Goal: Task Accomplishment & Management: Complete application form

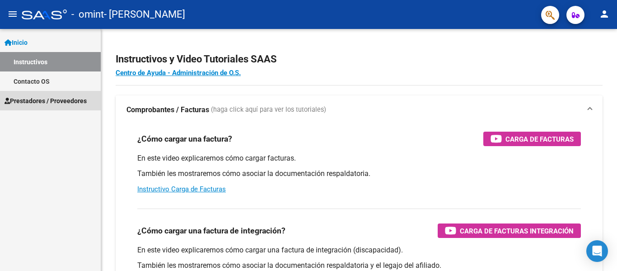
click at [63, 101] on span "Prestadores / Proveedores" at bounding box center [46, 101] width 82 height 10
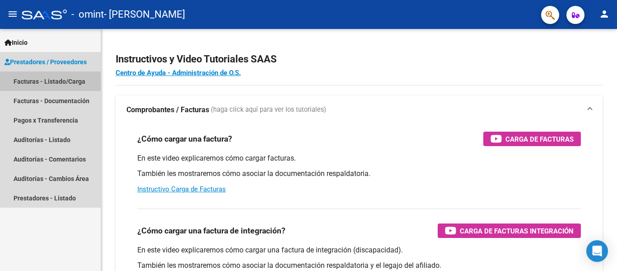
click at [61, 82] on link "Facturas - Listado/Carga" at bounding box center [50, 80] width 101 height 19
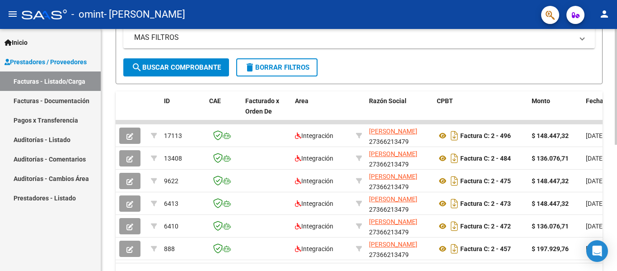
scroll to position [215, 0]
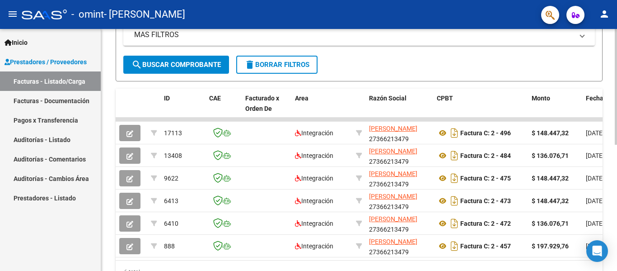
click at [617, 228] on div at bounding box center [616, 193] width 2 height 116
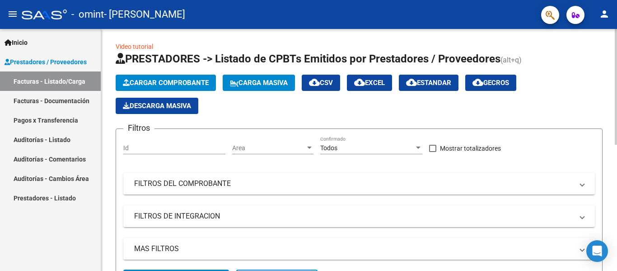
scroll to position [0, 0]
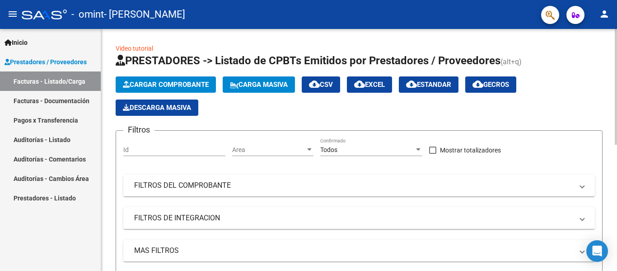
click at [175, 81] on span "Cargar Comprobante" at bounding box center [166, 84] width 86 height 8
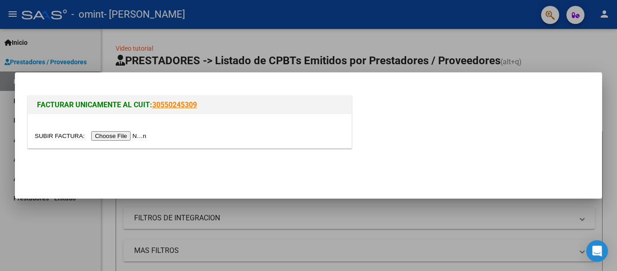
click at [142, 133] on input "file" at bounding box center [92, 135] width 114 height 9
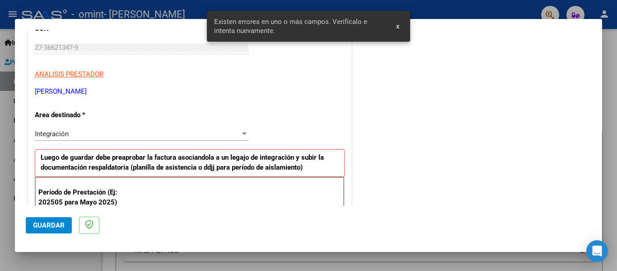
scroll to position [210, 0]
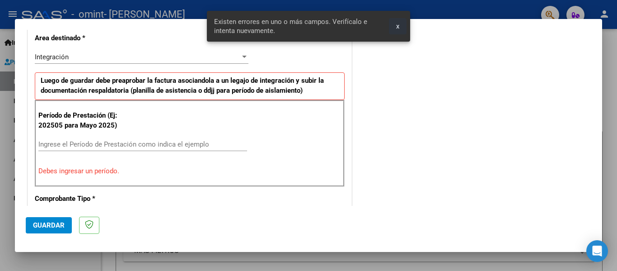
click at [398, 26] on span "x" at bounding box center [397, 26] width 3 height 8
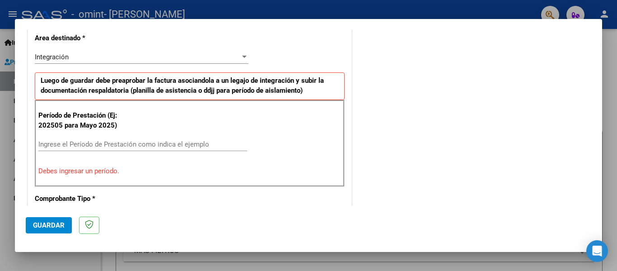
click at [119, 145] on input "Ingrese el Período de Prestación como indica el ejemplo" at bounding box center [142, 144] width 209 height 8
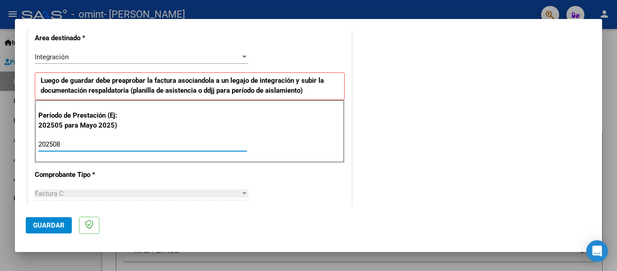
type input "202508"
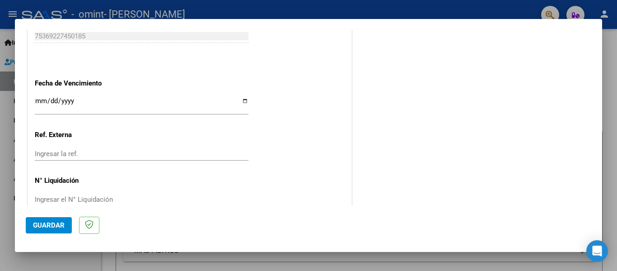
scroll to position [619, 0]
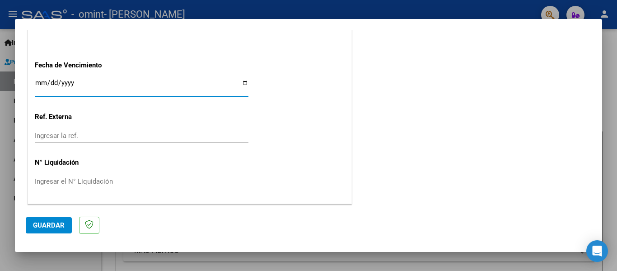
click at [117, 84] on input "Ingresar la fecha" at bounding box center [142, 86] width 214 height 14
click at [239, 81] on input "Ingresar la fecha" at bounding box center [142, 86] width 214 height 14
type input "[DATE]"
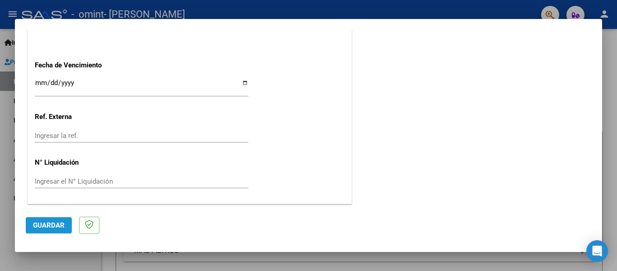
click at [43, 227] on span "Guardar" at bounding box center [49, 225] width 32 height 8
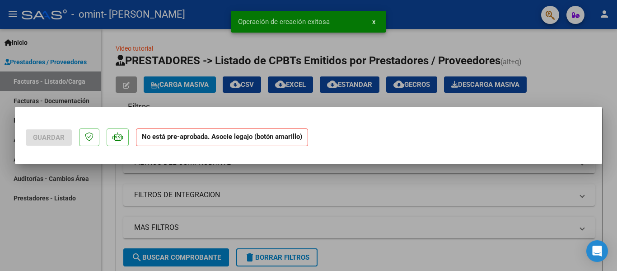
scroll to position [0, 0]
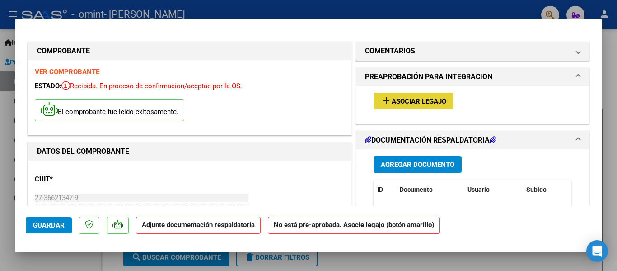
click at [402, 101] on span "Asociar Legajo" at bounding box center [419, 101] width 55 height 8
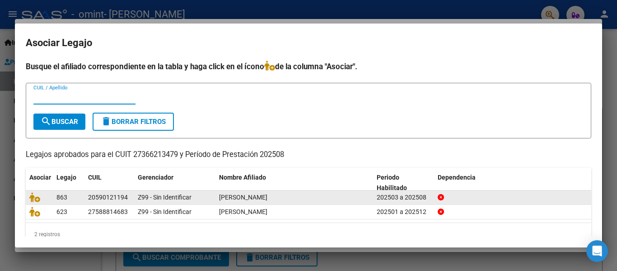
click at [201, 198] on div "Z99 - Sin Identificar" at bounding box center [175, 197] width 74 height 10
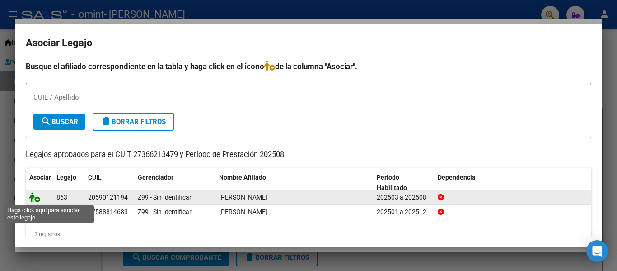
click at [38, 197] on icon at bounding box center [34, 197] width 11 height 10
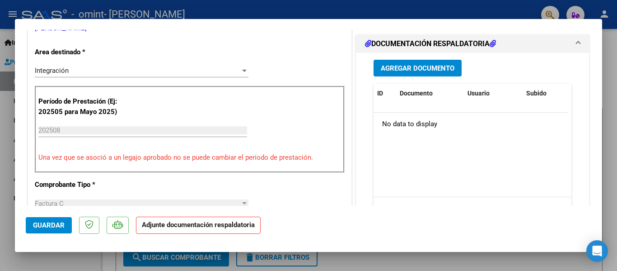
scroll to position [215, 0]
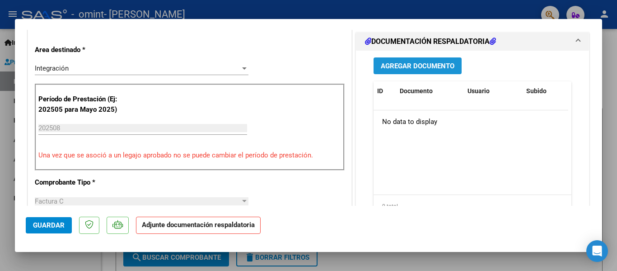
click at [405, 62] on span "Agregar Documento" at bounding box center [418, 66] width 74 height 8
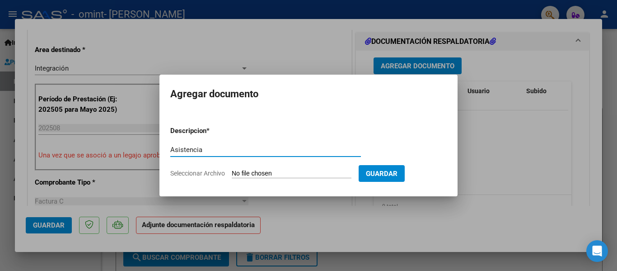
type input "Asistencia"
click at [313, 169] on input "Seleccionar Archivo" at bounding box center [292, 173] width 120 height 9
type input "C:\fakepath\As [PERSON_NAME] .pdf"
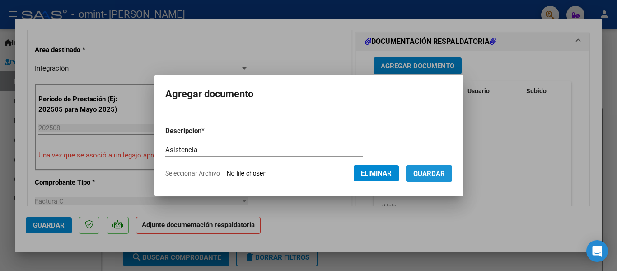
click at [442, 173] on span "Guardar" at bounding box center [429, 173] width 32 height 8
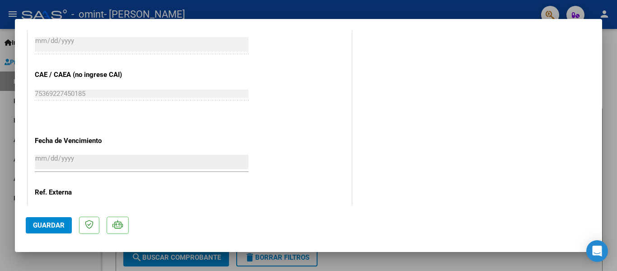
scroll to position [633, 0]
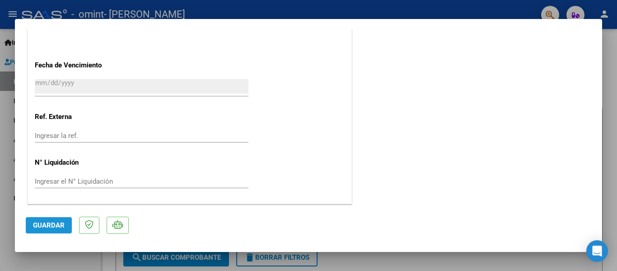
click at [44, 229] on span "Guardar" at bounding box center [49, 225] width 32 height 8
click at [609, 119] on div at bounding box center [308, 135] width 617 height 271
type input "$ 0,00"
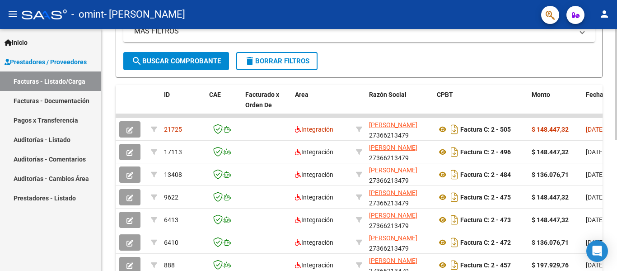
scroll to position [220, 0]
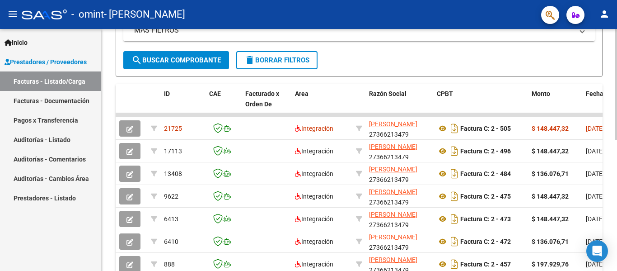
click at [617, 187] on div at bounding box center [616, 187] width 2 height 111
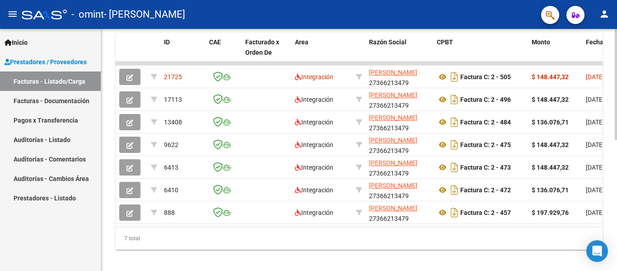
scroll to position [267, 0]
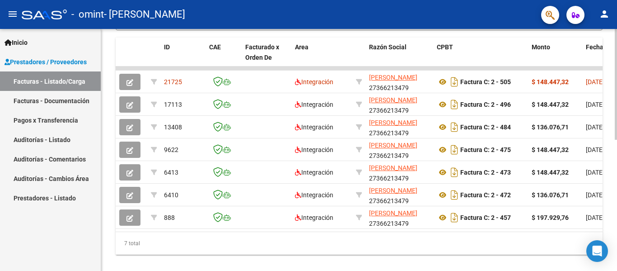
click at [617, 174] on div at bounding box center [616, 209] width 2 height 111
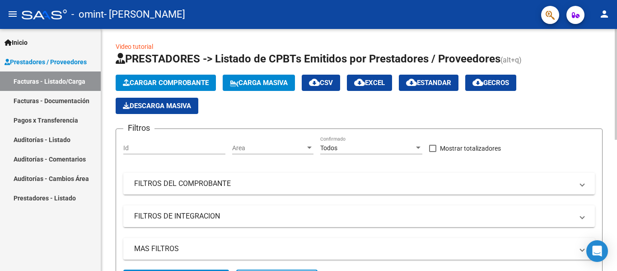
scroll to position [0, 0]
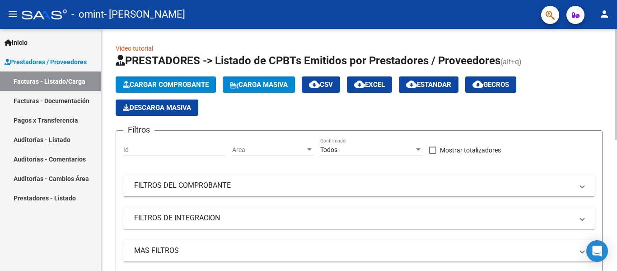
click at [615, 41] on div at bounding box center [616, 84] width 2 height 111
click at [177, 80] on span "Cargar Comprobante" at bounding box center [166, 84] width 86 height 8
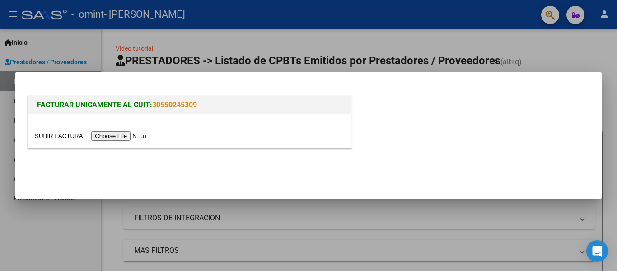
click at [131, 135] on input "file" at bounding box center [92, 135] width 114 height 9
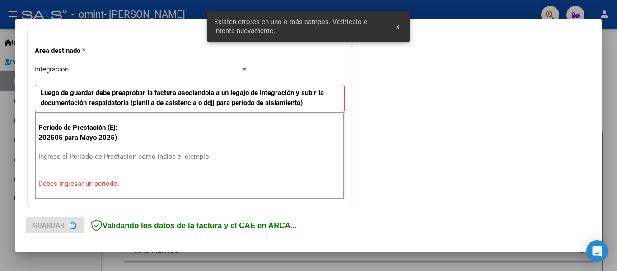
scroll to position [210, 0]
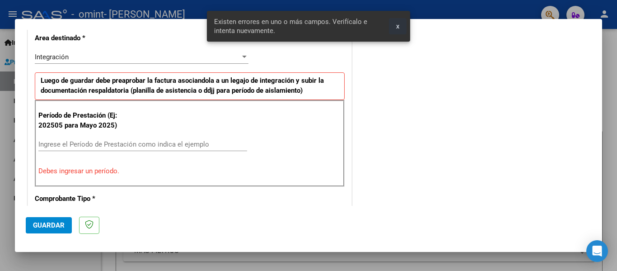
click at [398, 26] on span "x" at bounding box center [397, 26] width 3 height 8
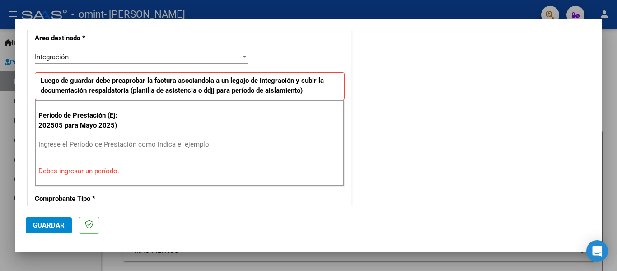
click at [61, 144] on input "Ingrese el Período de Prestación como indica el ejemplo" at bounding box center [142, 144] width 209 height 8
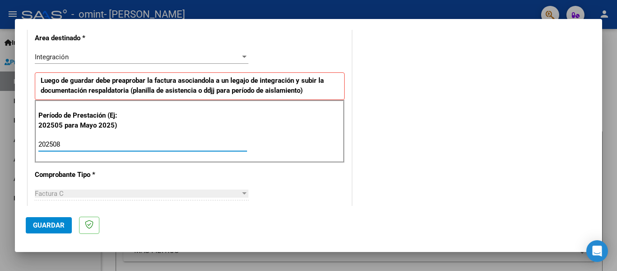
type input "202508"
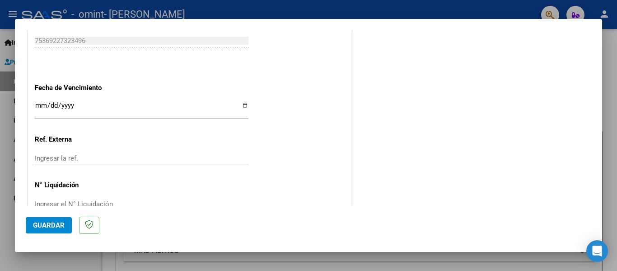
scroll to position [606, 0]
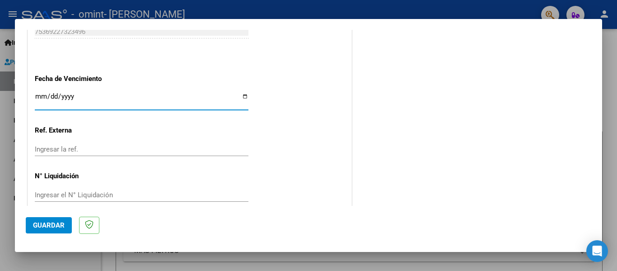
click at [243, 97] on input "Ingresar la fecha" at bounding box center [142, 100] width 214 height 14
type input "[DATE]"
click at [62, 223] on span "Guardar" at bounding box center [49, 225] width 32 height 8
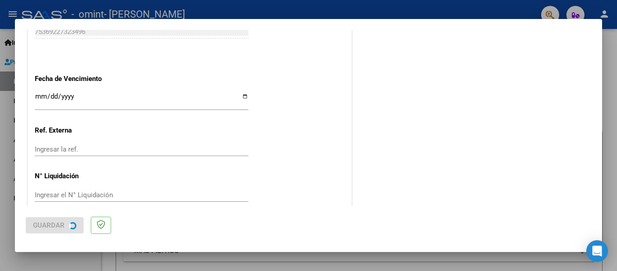
scroll to position [0, 0]
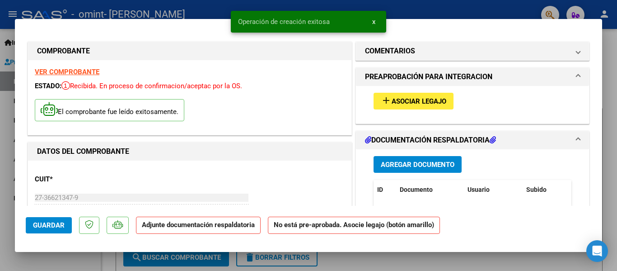
click at [397, 102] on span "Asociar Legajo" at bounding box center [419, 101] width 55 height 8
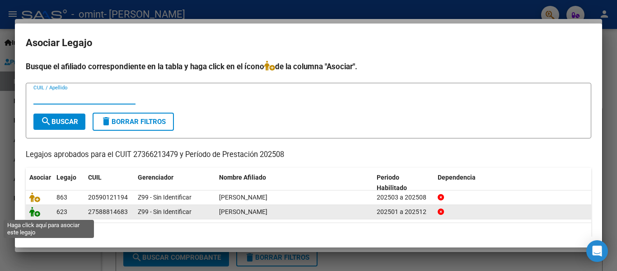
click at [34, 208] on icon at bounding box center [34, 211] width 11 height 10
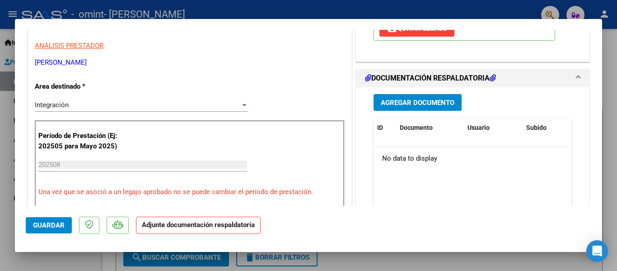
scroll to position [206, 0]
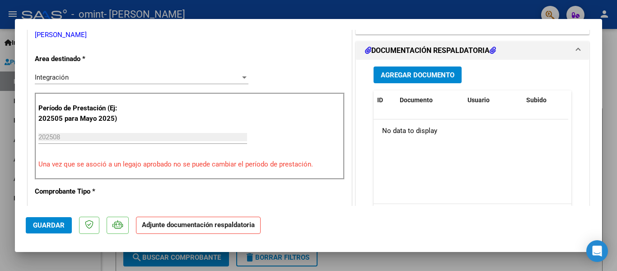
click at [432, 73] on span "Agregar Documento" at bounding box center [418, 75] width 74 height 8
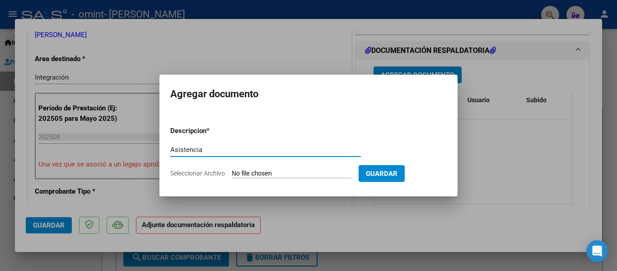
type input "Asistencia"
click at [208, 172] on span "Seleccionar Archivo" at bounding box center [197, 172] width 55 height 7
click at [232, 172] on input "Seleccionar Archivo" at bounding box center [292, 173] width 120 height 9
type input "C:\fakepath\AS_27366213479_011_00002_00000504.pdf"
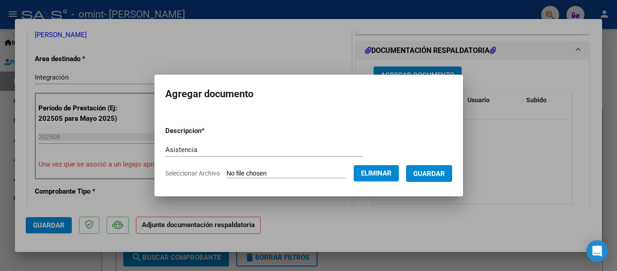
click at [445, 173] on span "Guardar" at bounding box center [429, 173] width 32 height 8
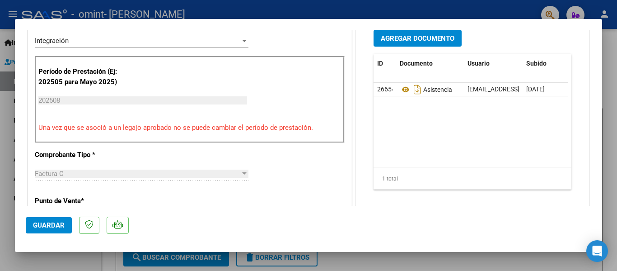
scroll to position [0, 0]
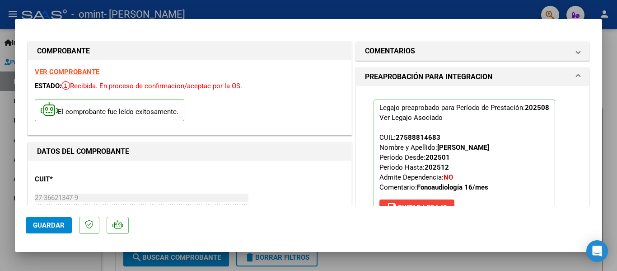
click at [55, 225] on span "Guardar" at bounding box center [49, 225] width 32 height 8
click at [608, 99] on div at bounding box center [308, 135] width 617 height 271
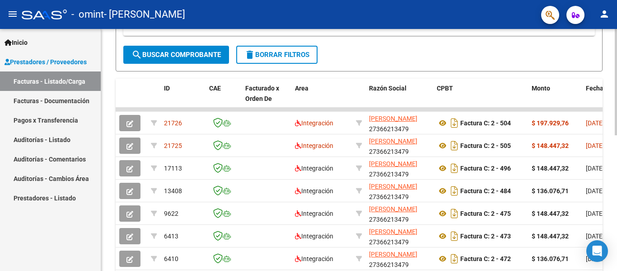
scroll to position [226, 0]
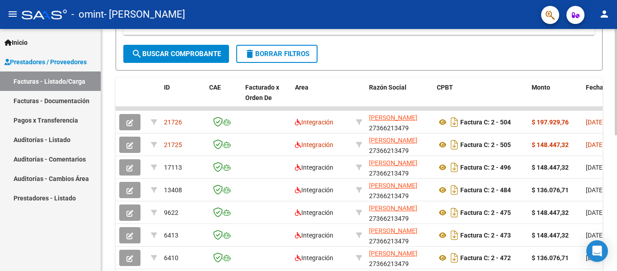
click at [617, 178] on div at bounding box center [616, 184] width 2 height 106
